Goal: Information Seeking & Learning: Learn about a topic

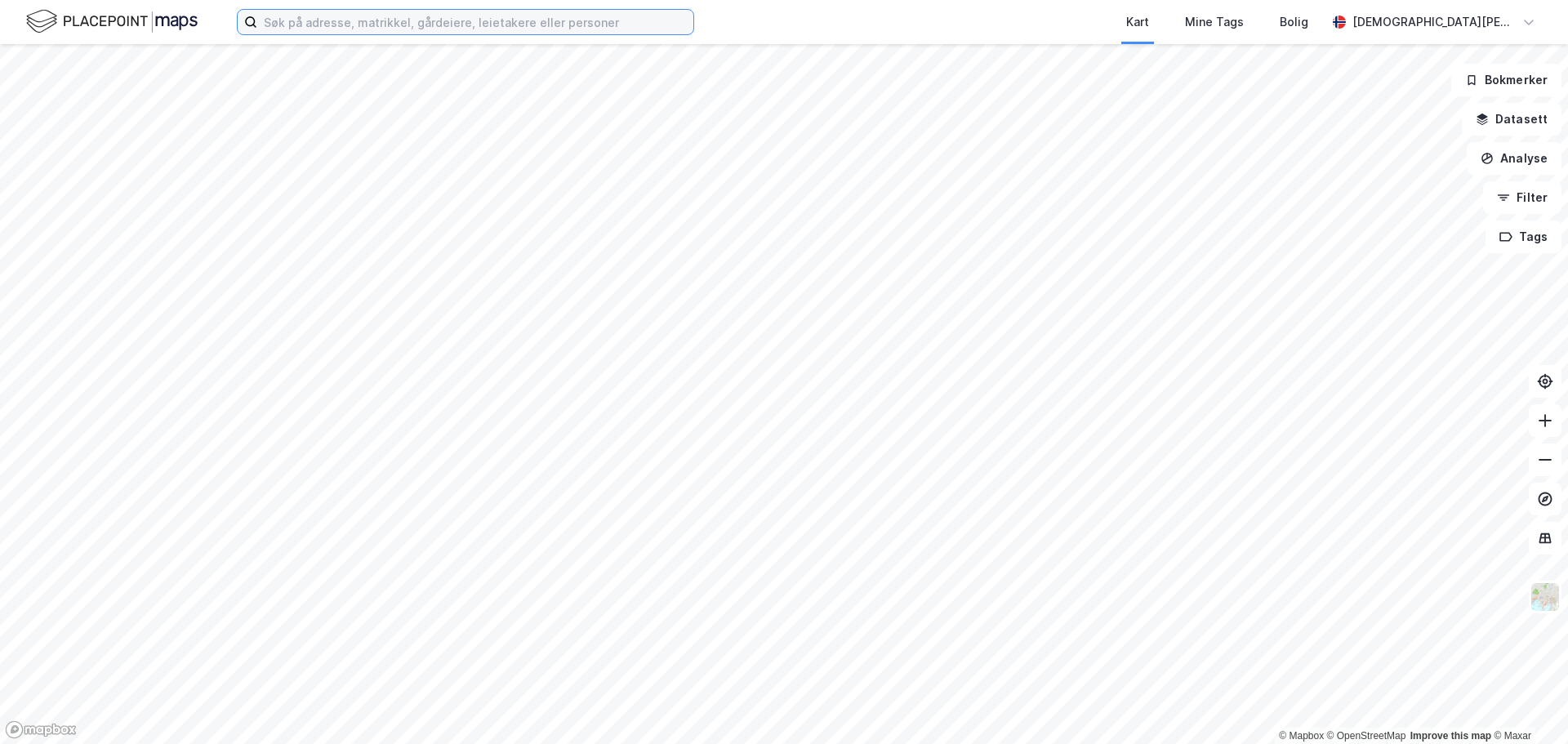
click at [369, 27] on input at bounding box center [475, 22] width 436 height 25
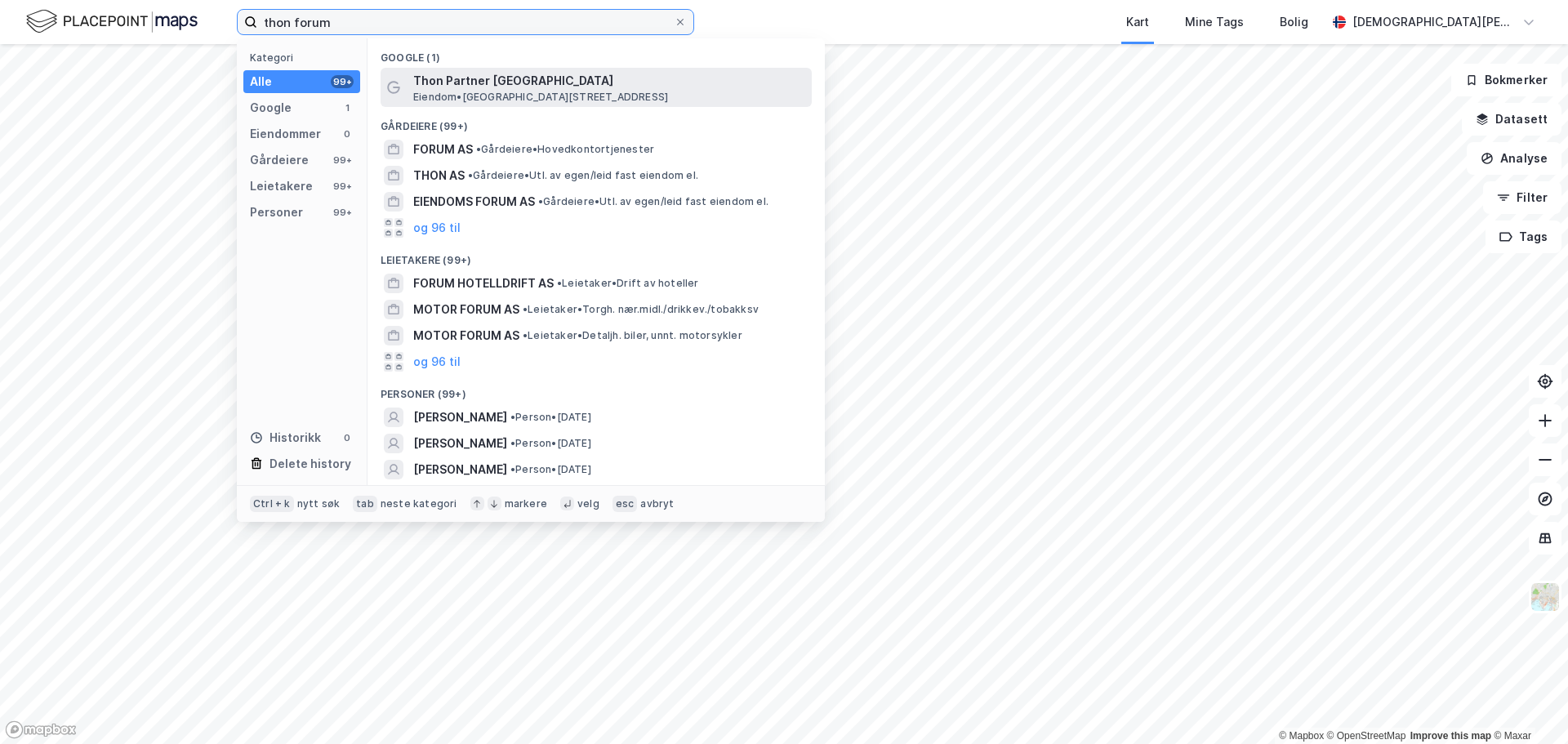
type input "thon forum"
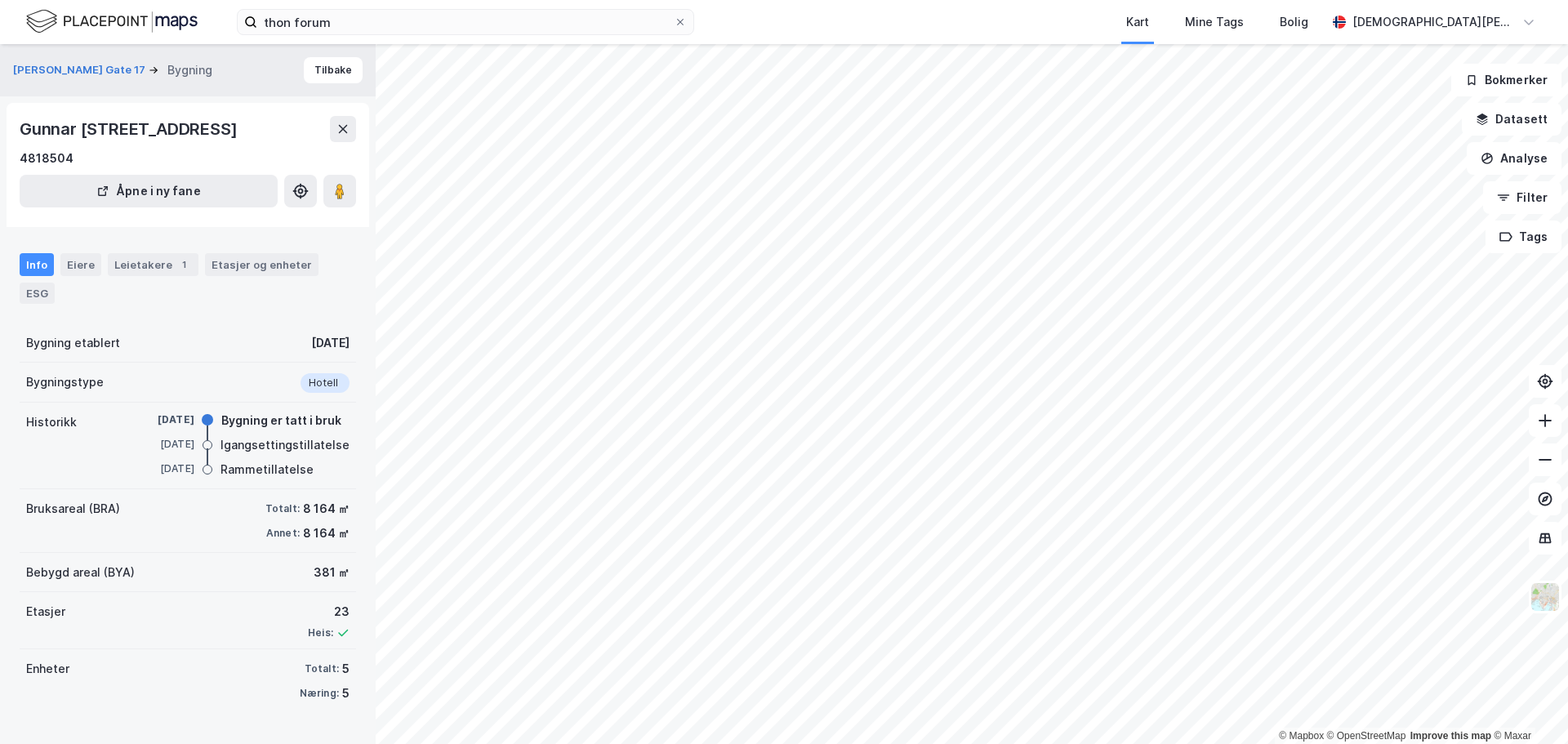
scroll to position [15, 0]
drag, startPoint x: 297, startPoint y: 539, endPoint x: 336, endPoint y: 544, distance: 39.3
click at [336, 544] on div "8 164 ㎡" at bounding box center [326, 533] width 47 height 19
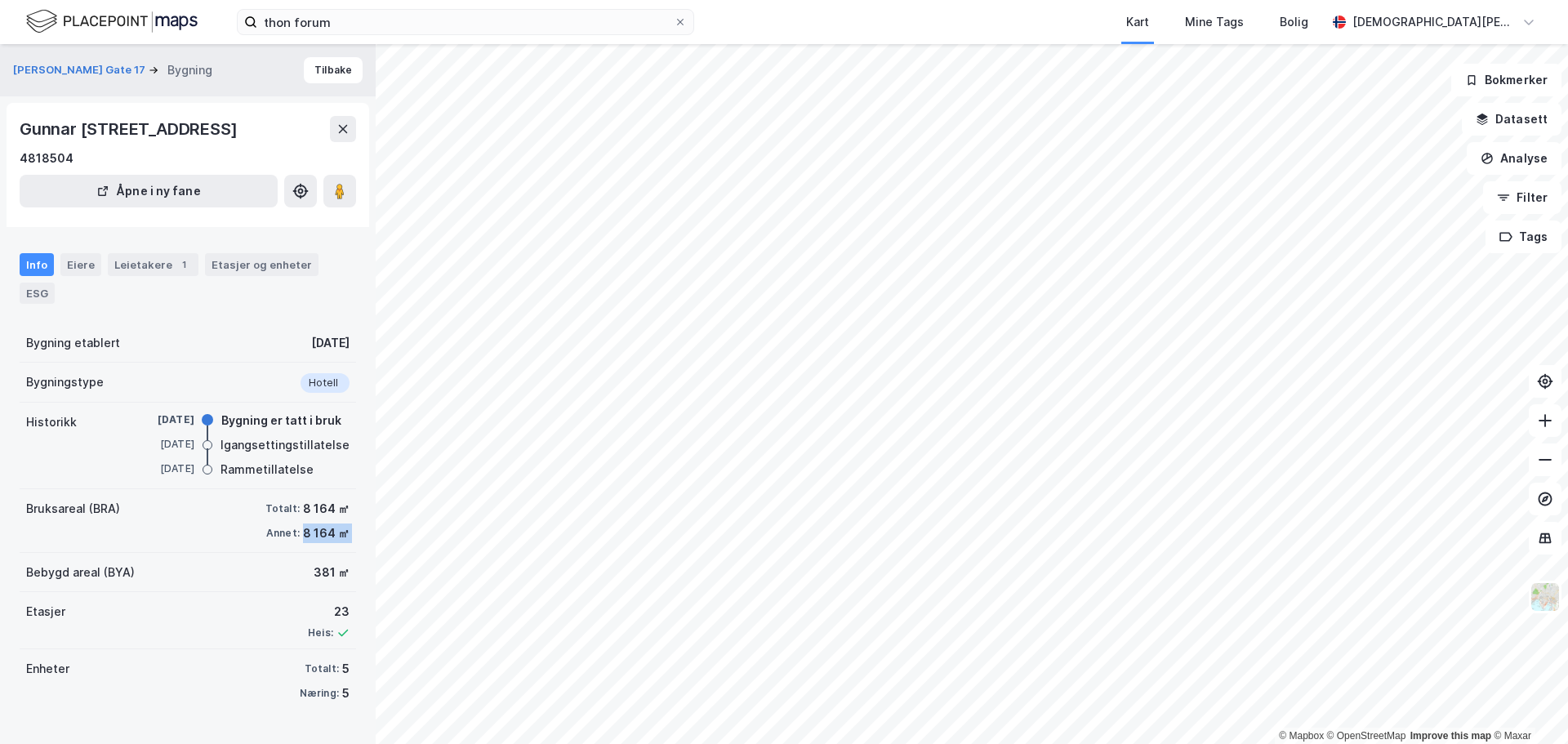
click at [336, 544] on div "8 164 ㎡" at bounding box center [326, 533] width 47 height 19
click at [337, 542] on div "Bruksareal (BRA) Totalt: 8 164 ㎡ Annet: 8 164 ㎡" at bounding box center [187, 521] width 337 height 63
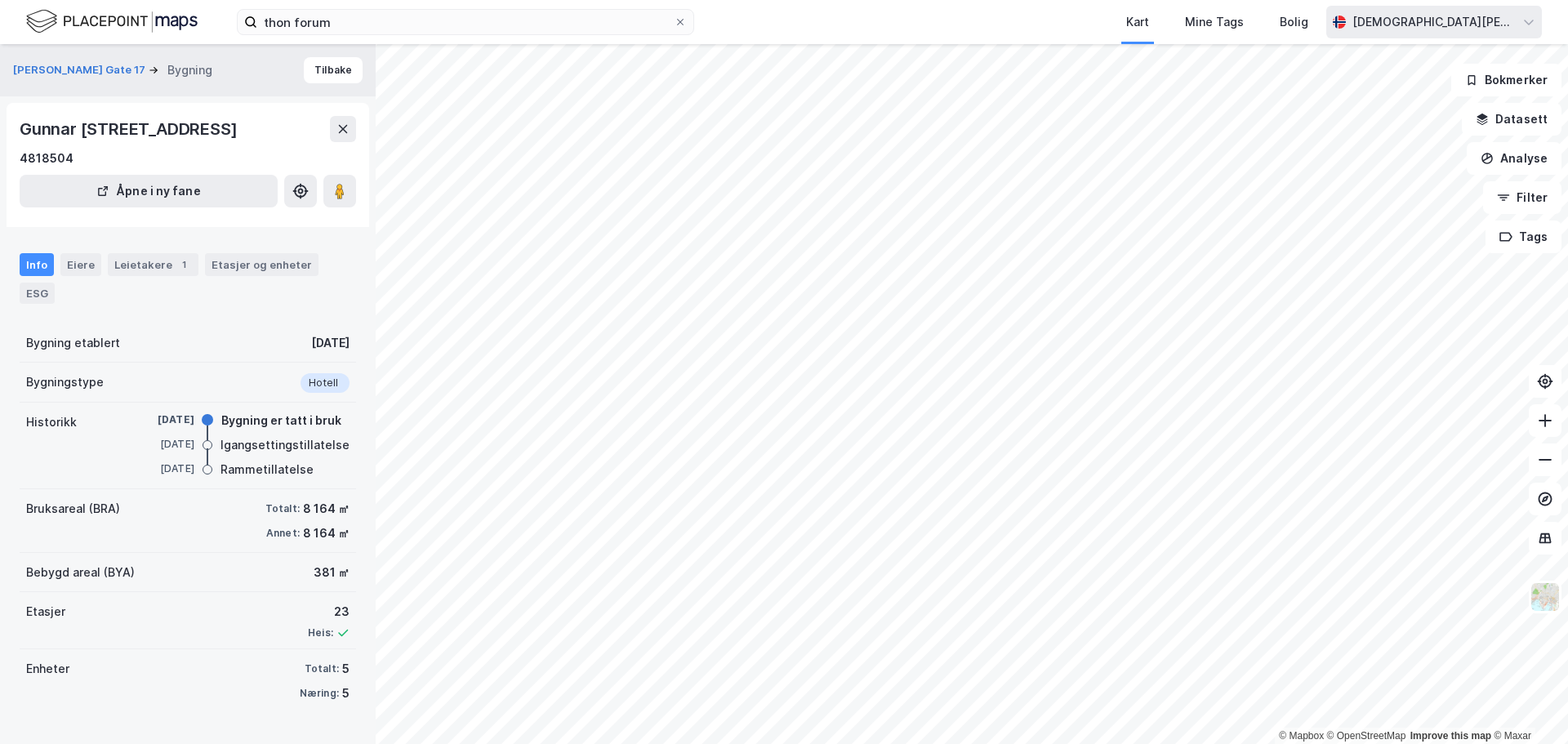
click at [1501, 11] on div "[DEMOGRAPHIC_DATA][PERSON_NAME]" at bounding box center [1434, 22] width 216 height 33
click at [1425, 17] on div "[DEMOGRAPHIC_DATA][PERSON_NAME]" at bounding box center [1434, 21] width 163 height 19
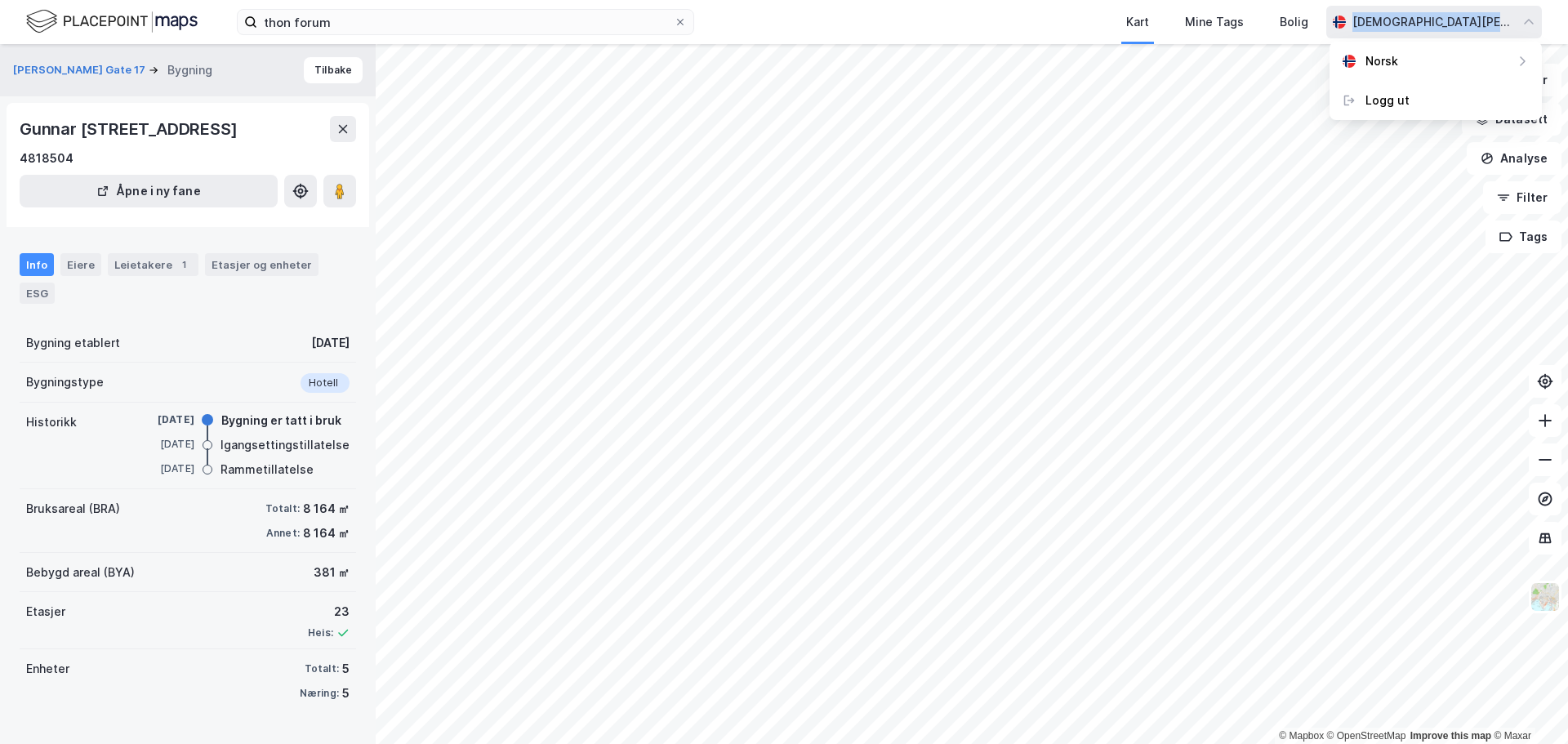
click at [1425, 17] on div "[DEMOGRAPHIC_DATA][PERSON_NAME]" at bounding box center [1434, 21] width 163 height 19
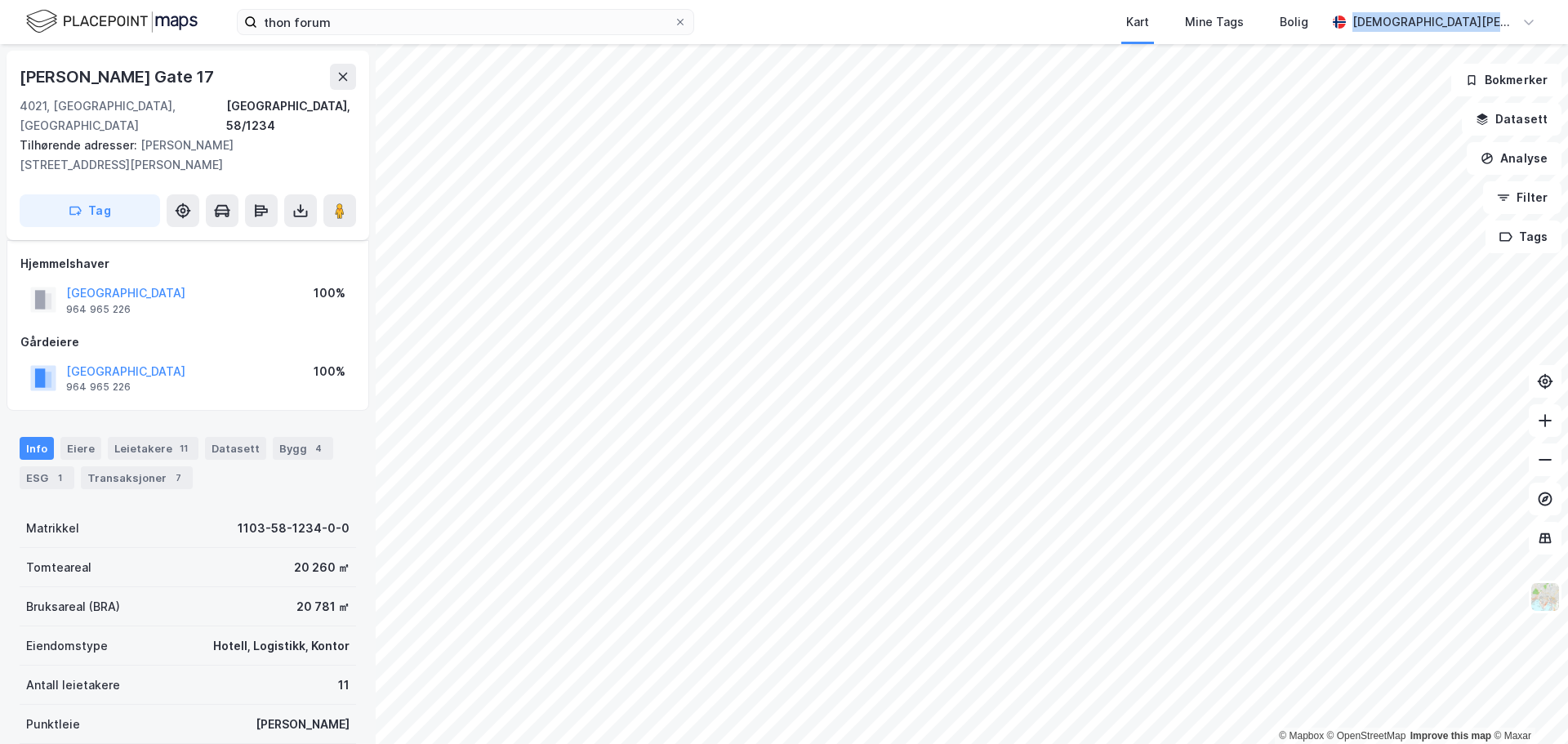
scroll to position [15, 0]
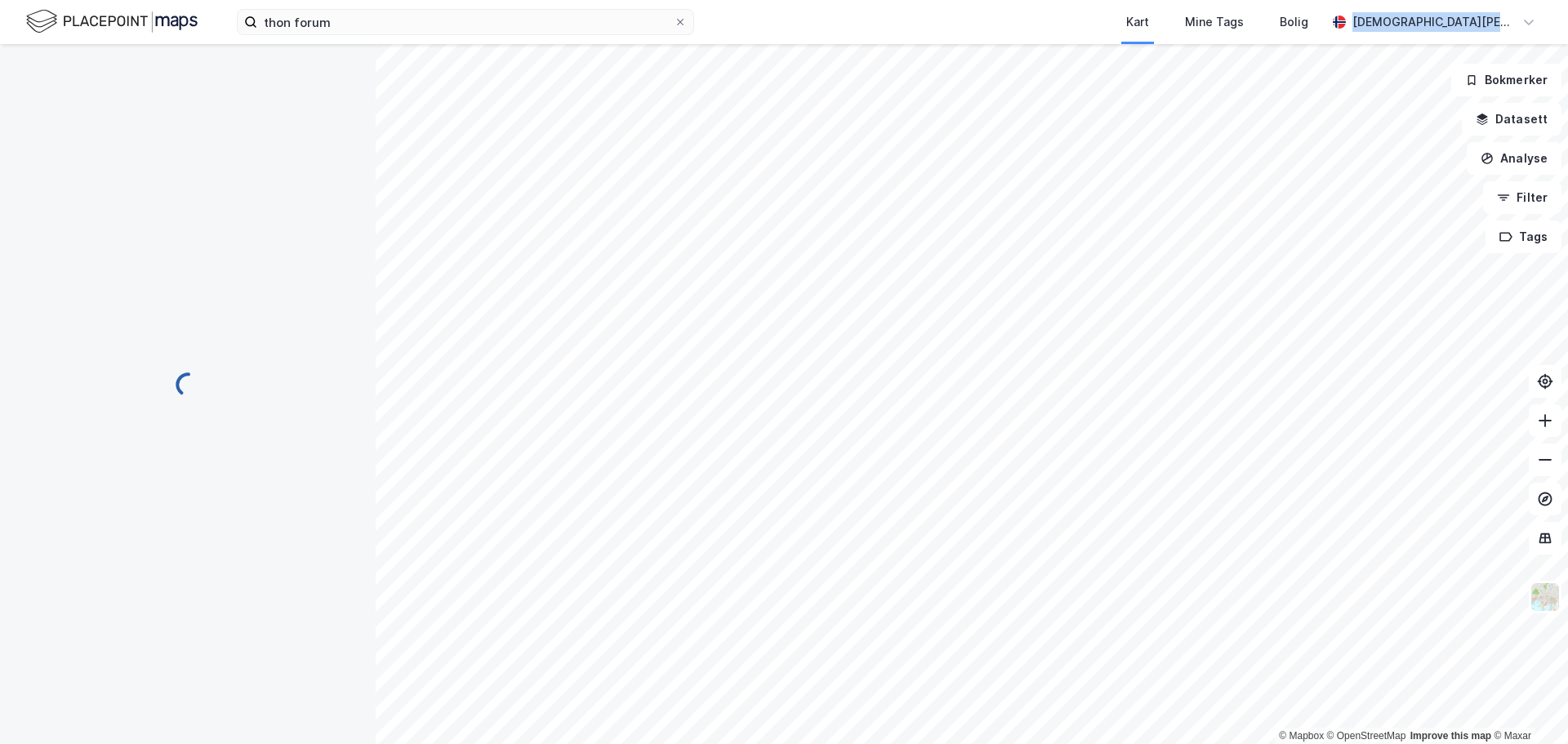
scroll to position [15, 0]
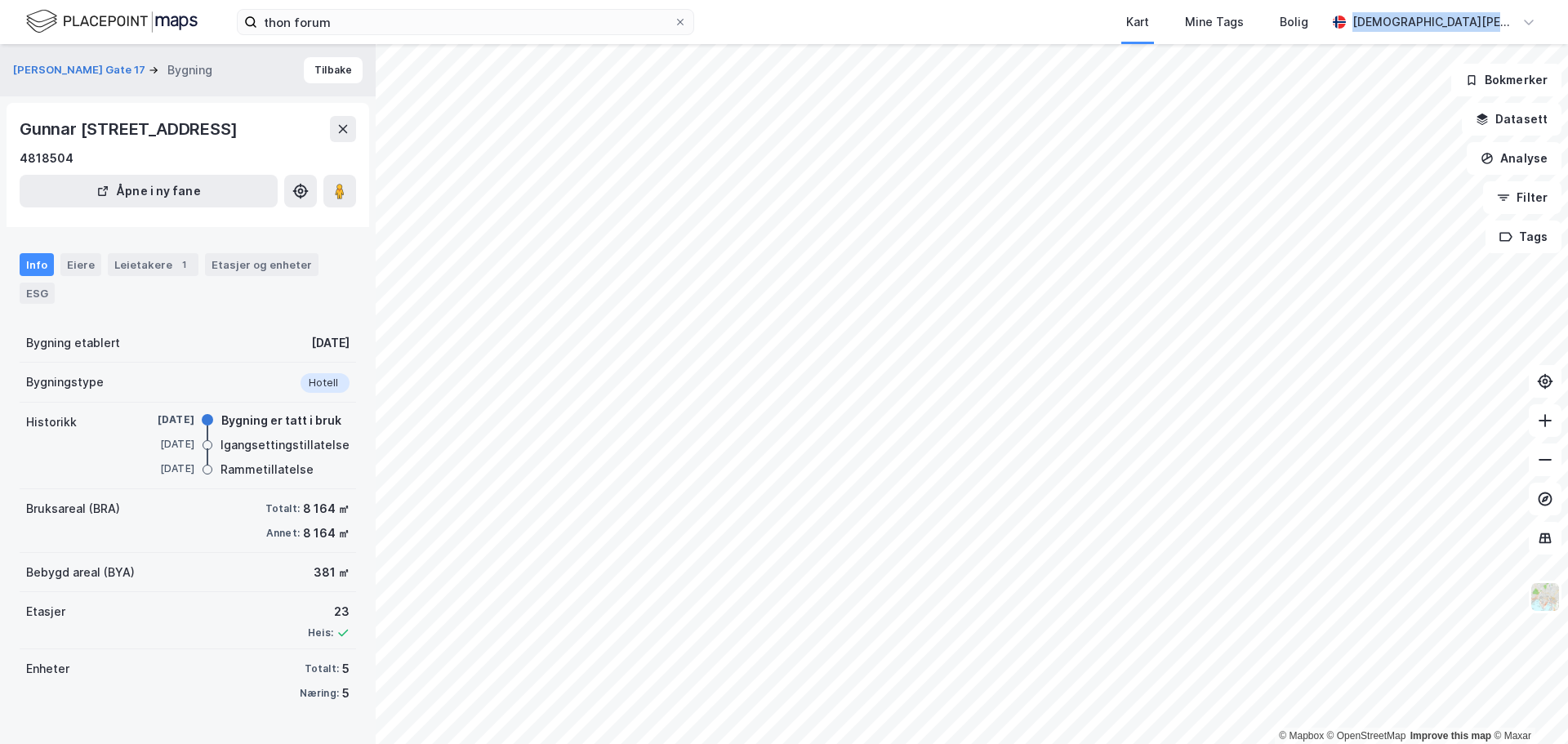
scroll to position [15, 0]
